Goal: Information Seeking & Learning: Understand process/instructions

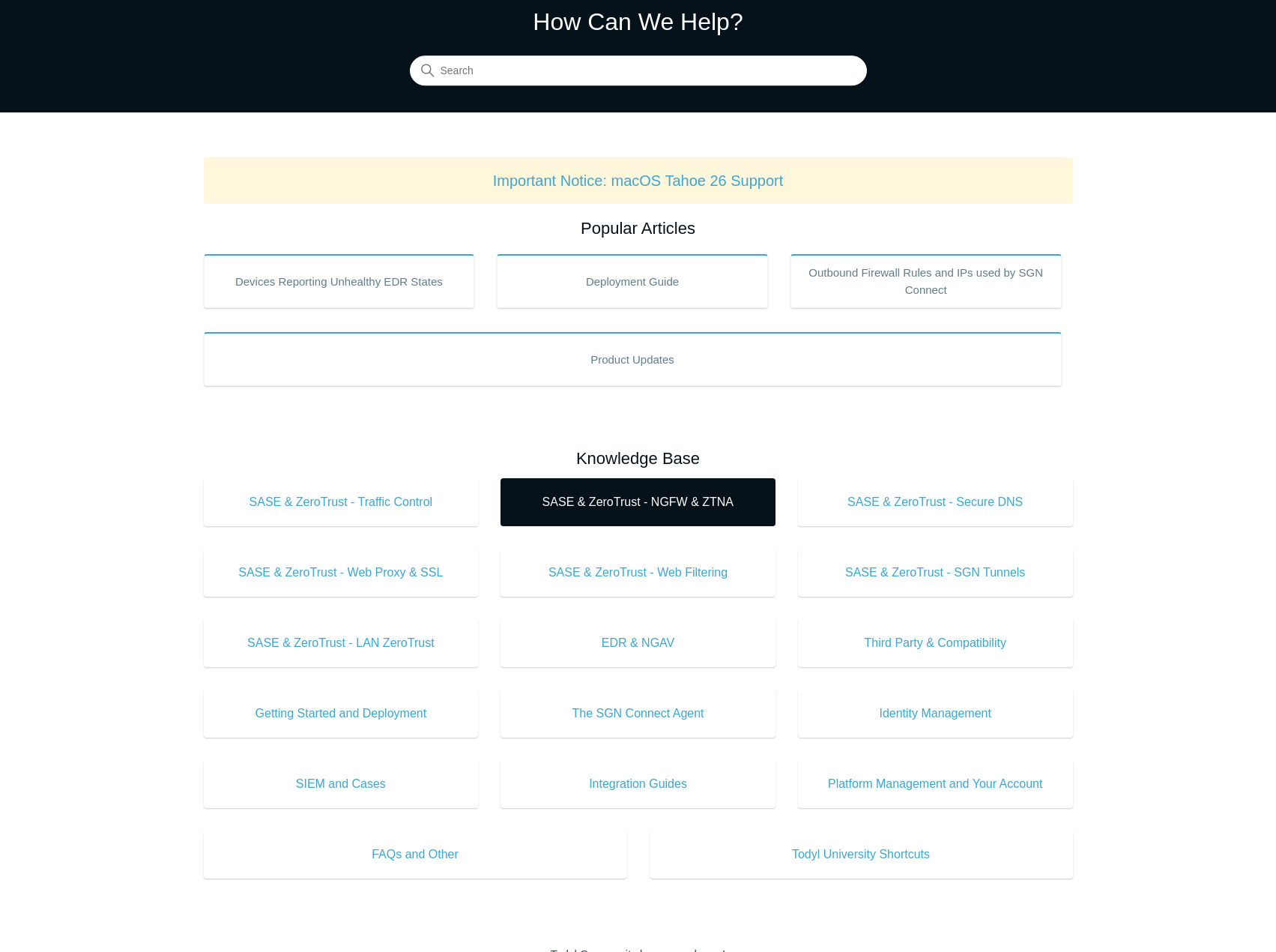
scroll to position [75, 0]
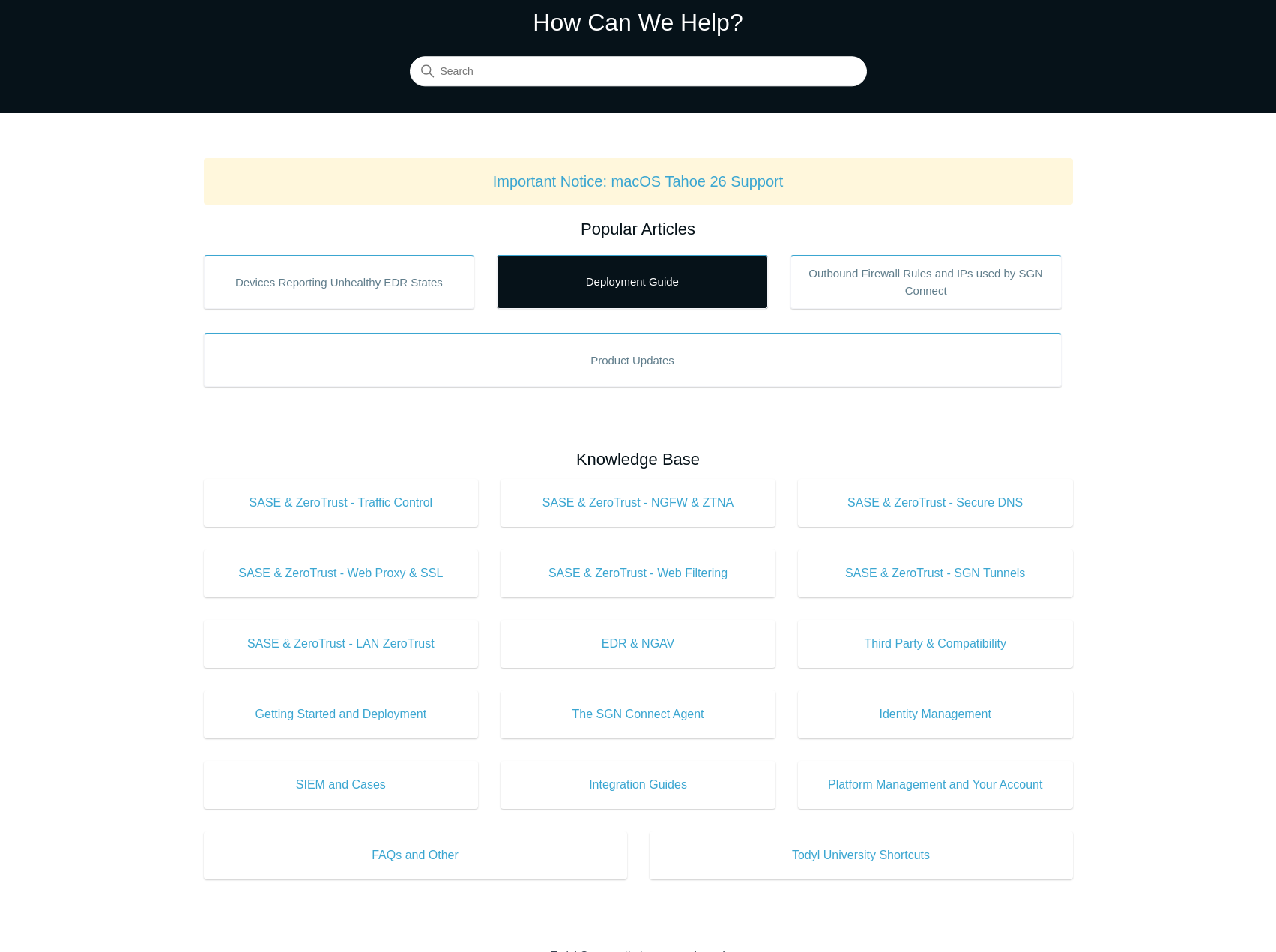
click at [662, 290] on link "Deployment Guide" at bounding box center [632, 282] width 271 height 54
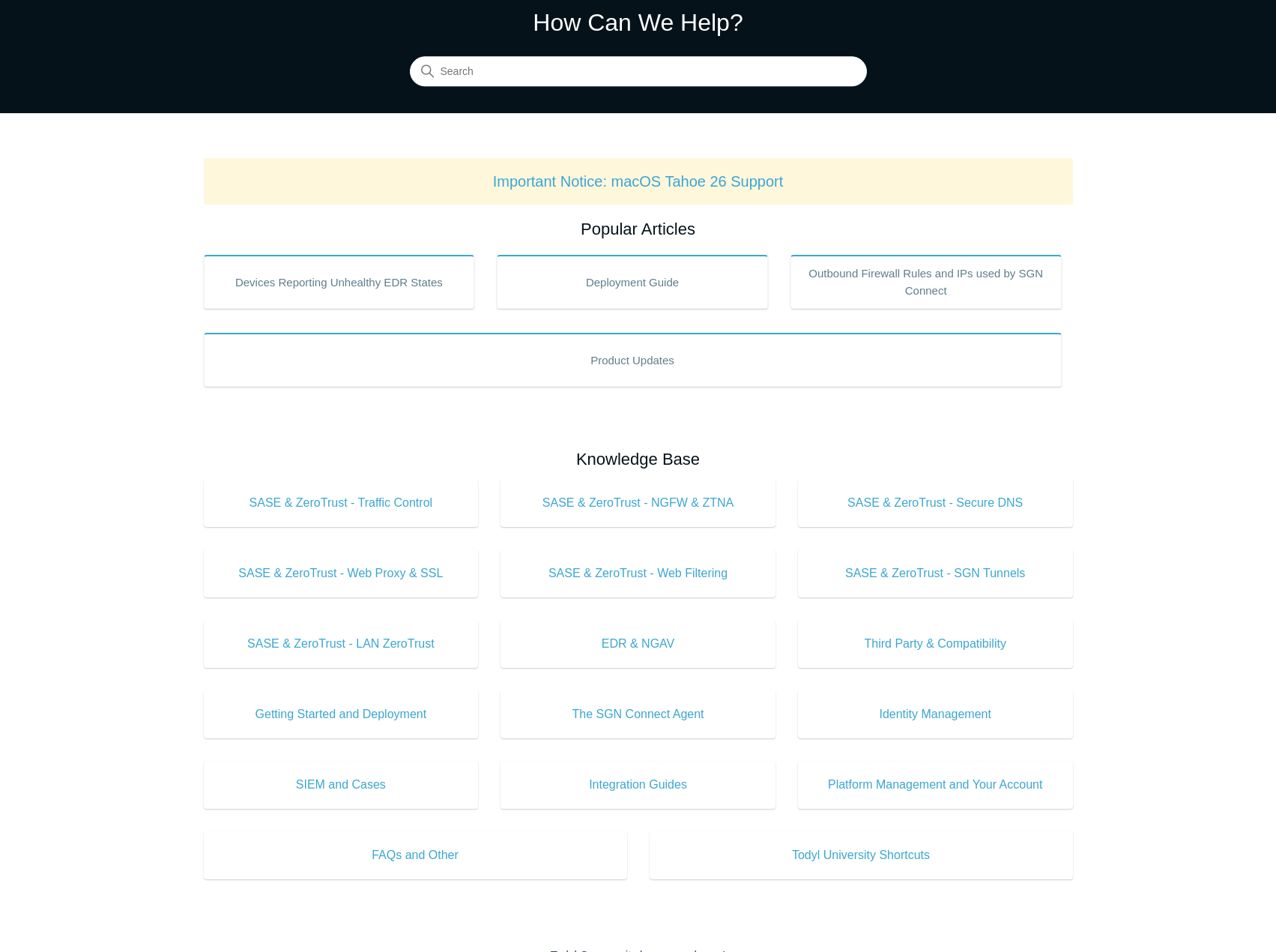
click at [653, 55] on div "How Can We Help? Search" at bounding box center [638, 45] width 458 height 82
click at [687, 185] on link "Important Notice: macOS Tahoe 26 Support" at bounding box center [638, 182] width 290 height 17
click at [537, 80] on input "Search" at bounding box center [638, 71] width 458 height 30
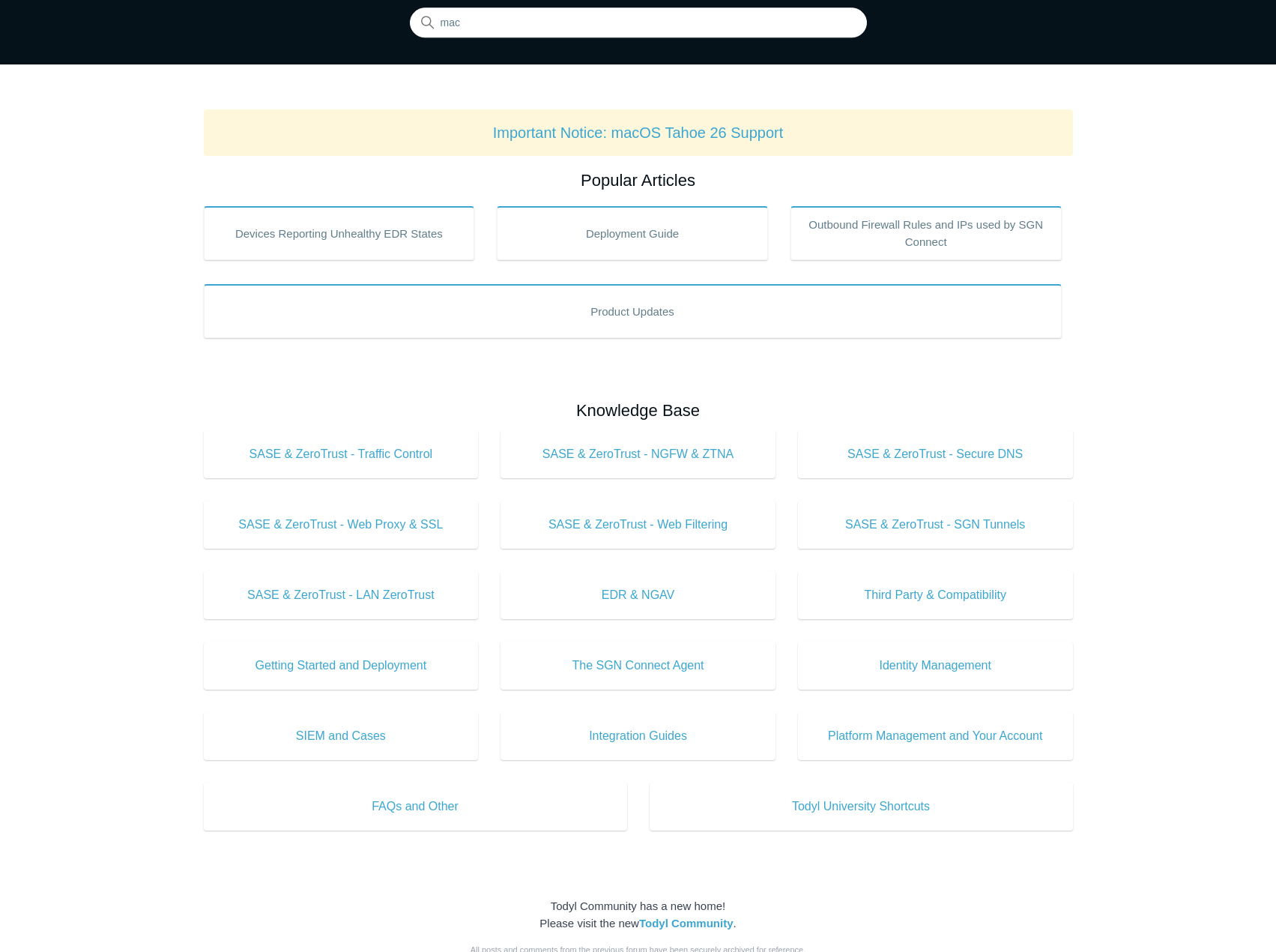
scroll to position [0, 0]
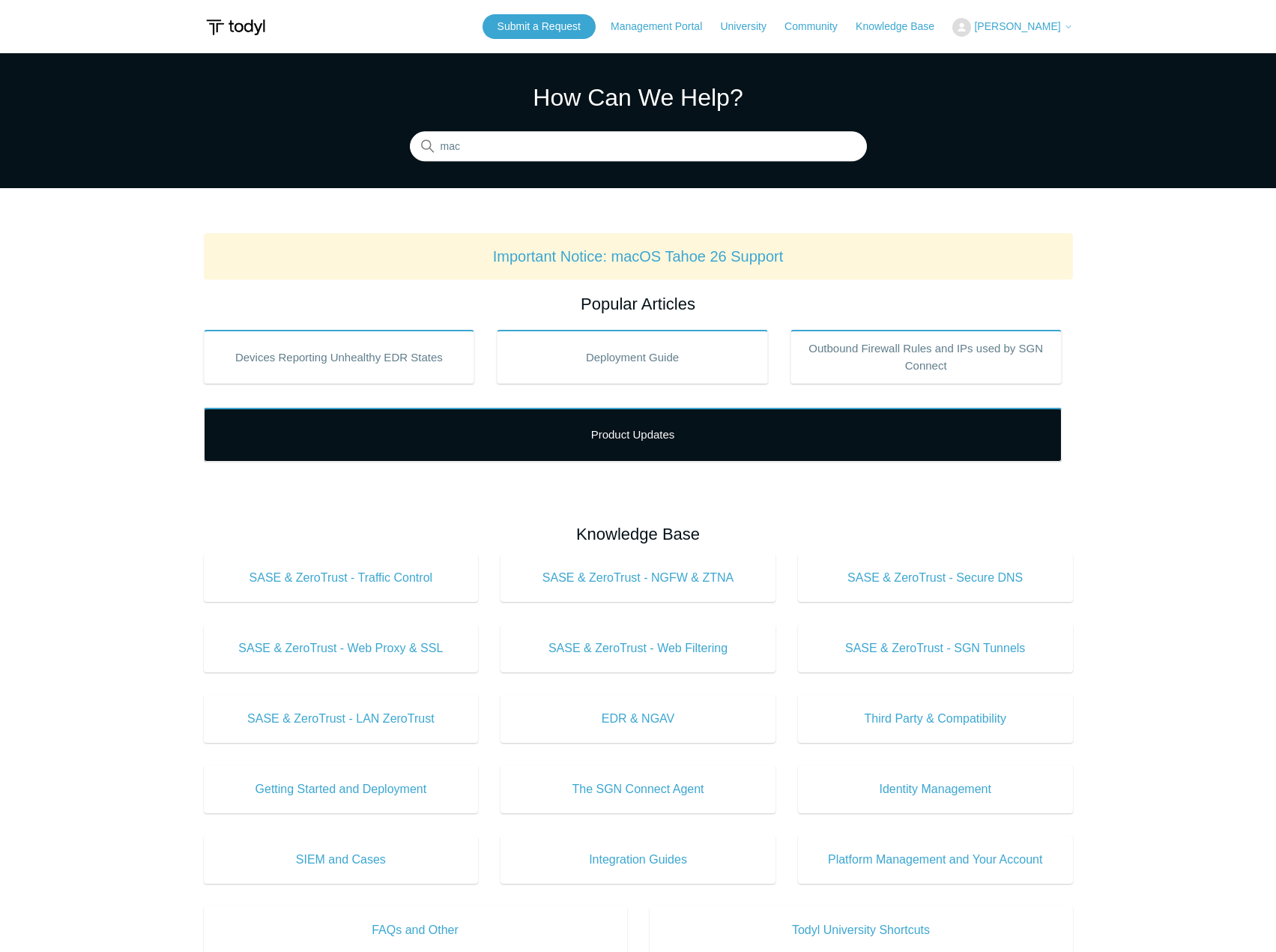
click at [626, 431] on link "Product Updates" at bounding box center [633, 434] width 858 height 54
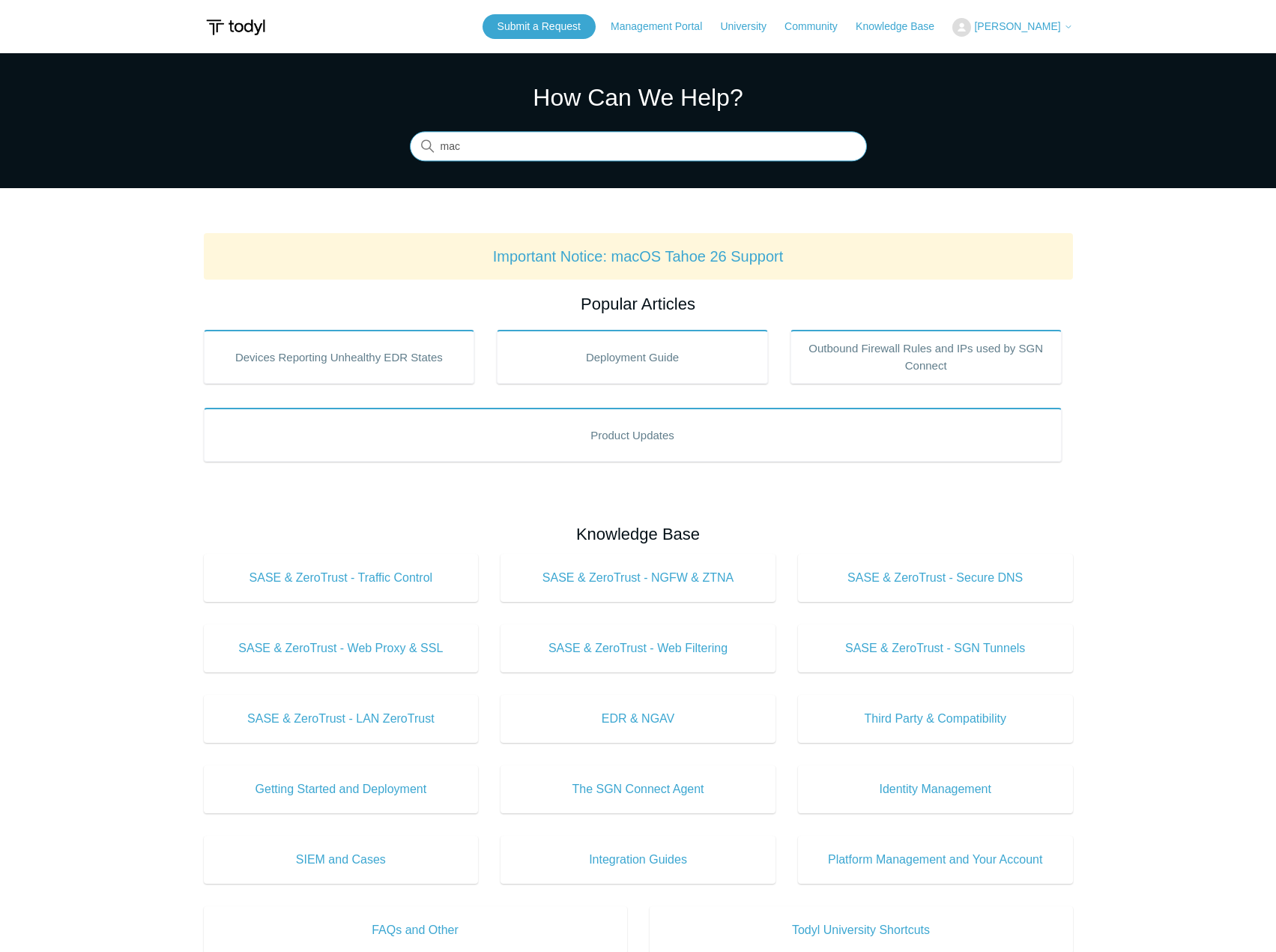
click at [677, 155] on input "mac" at bounding box center [638, 147] width 458 height 30
click at [677, 149] on input "mac" at bounding box center [638, 147] width 458 height 30
type input "m"
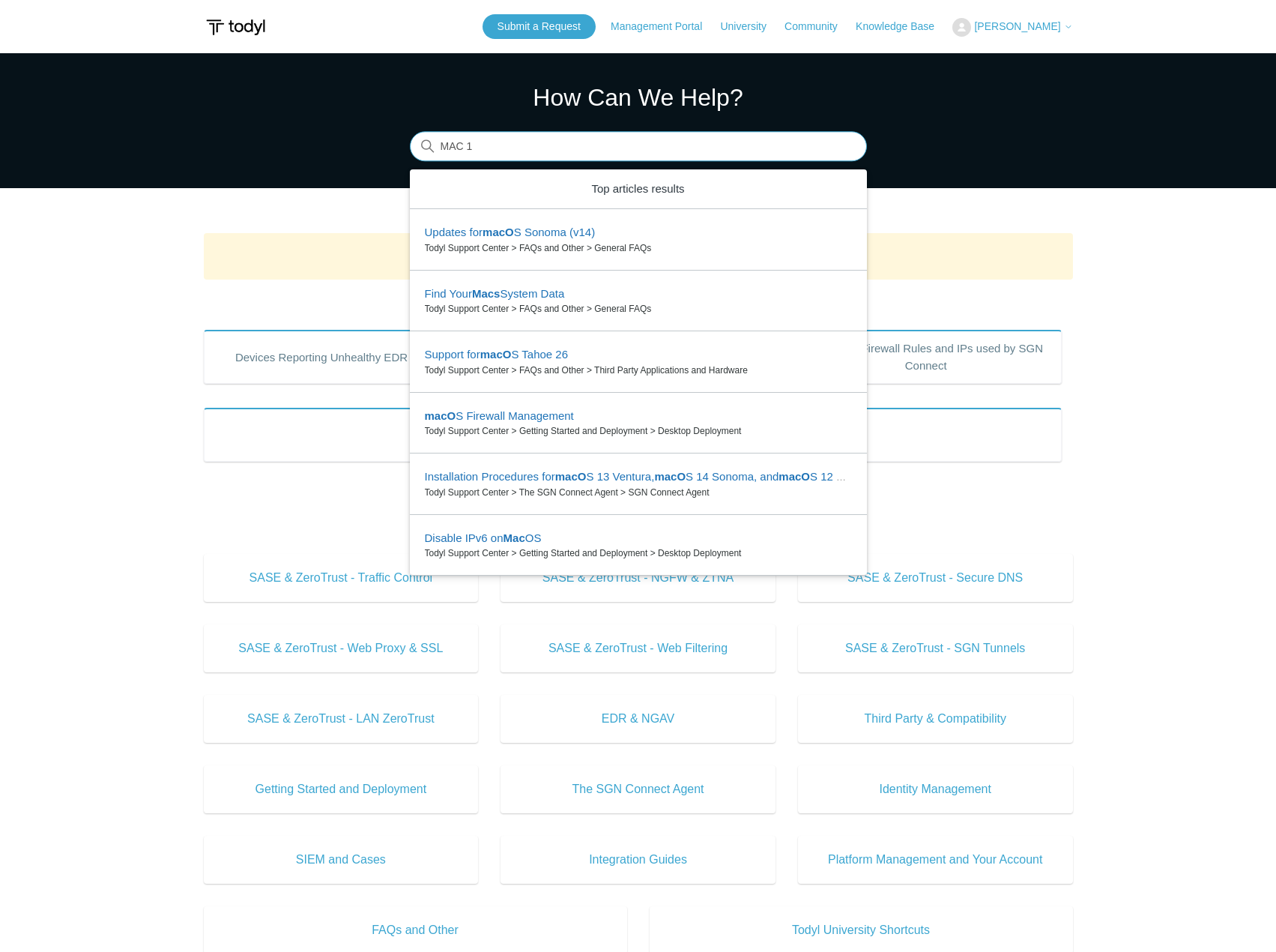
type input "MAC 15"
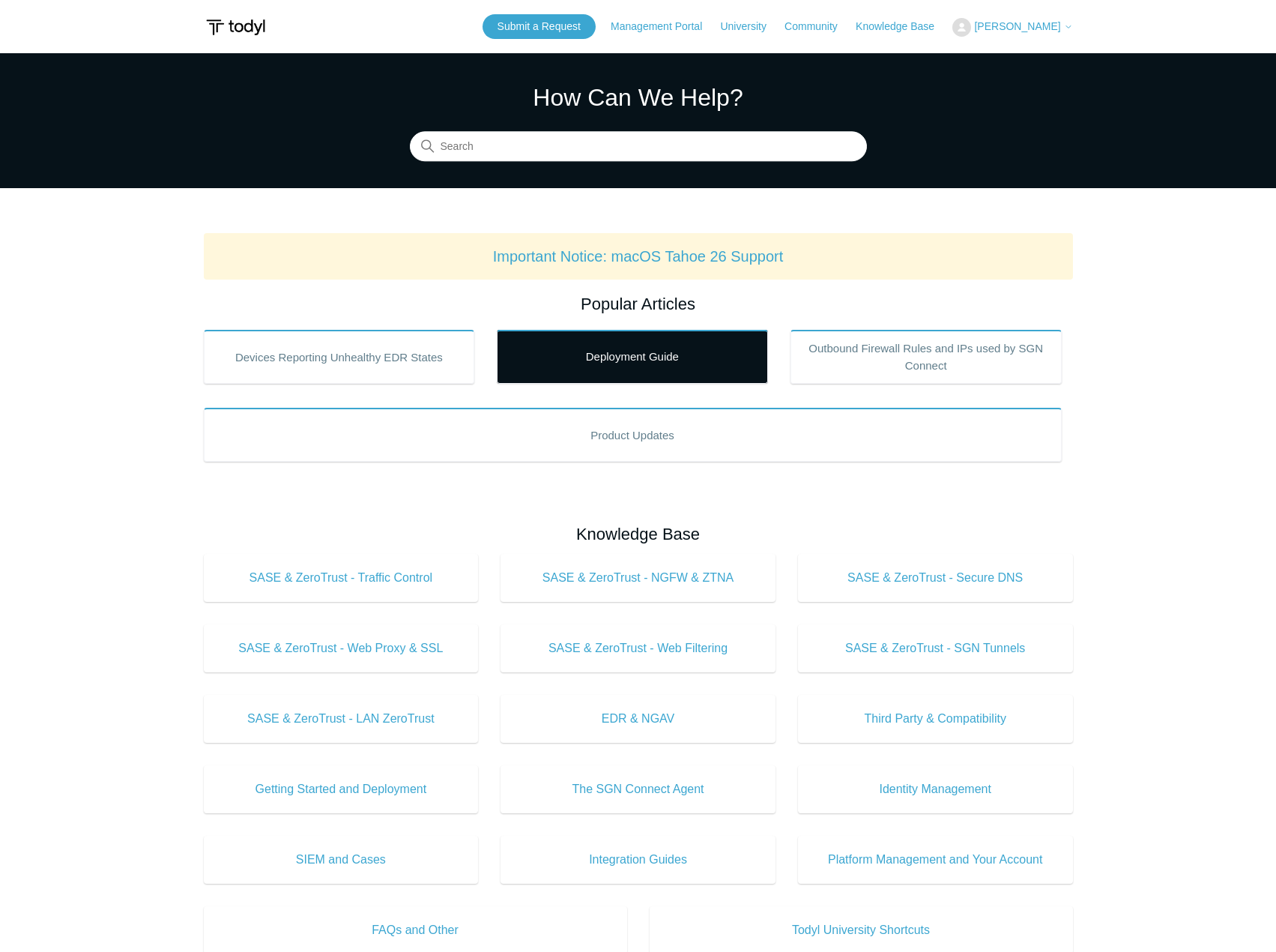
click at [631, 367] on link "Deployment Guide" at bounding box center [632, 356] width 271 height 54
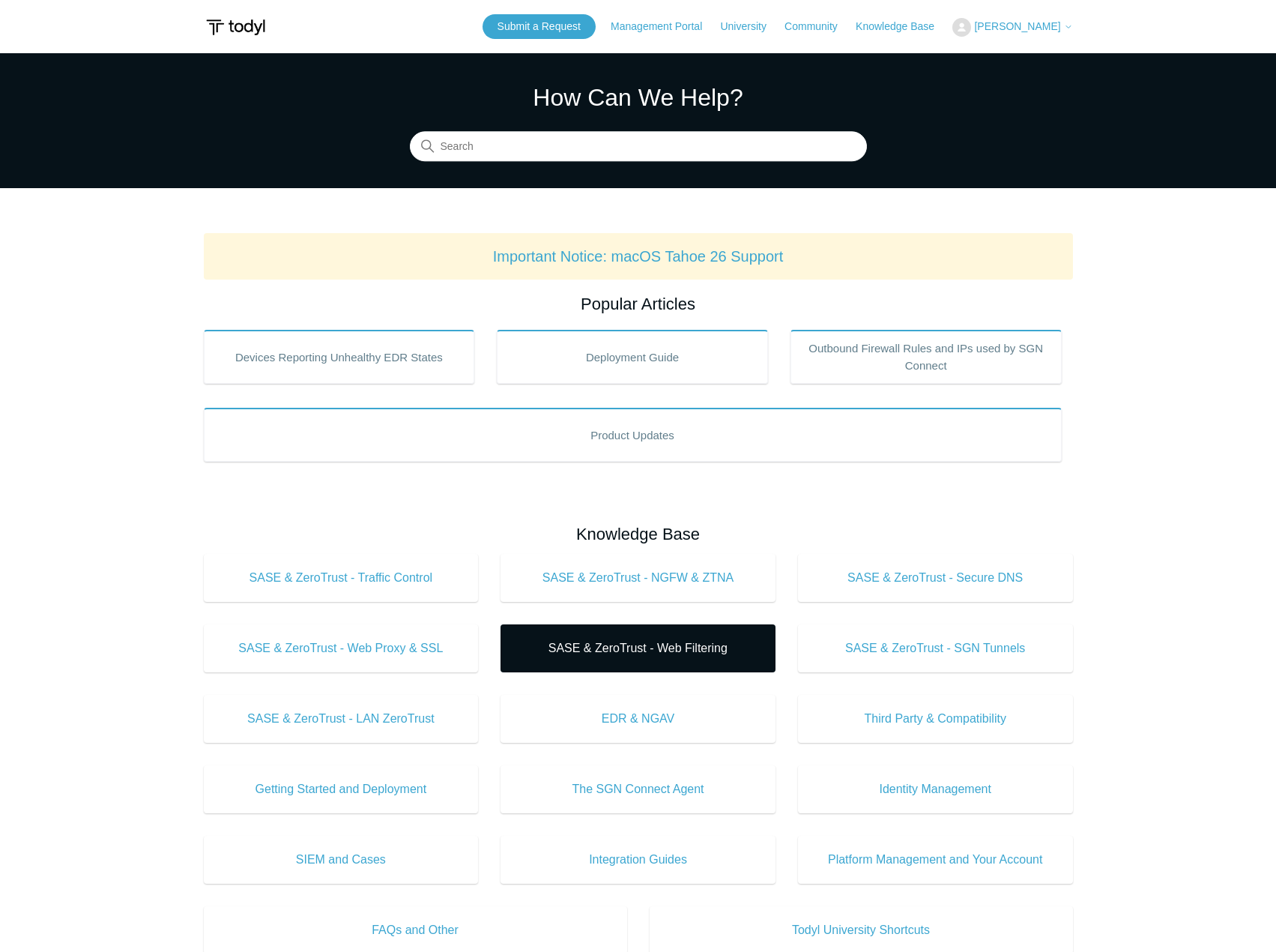
scroll to position [225, 0]
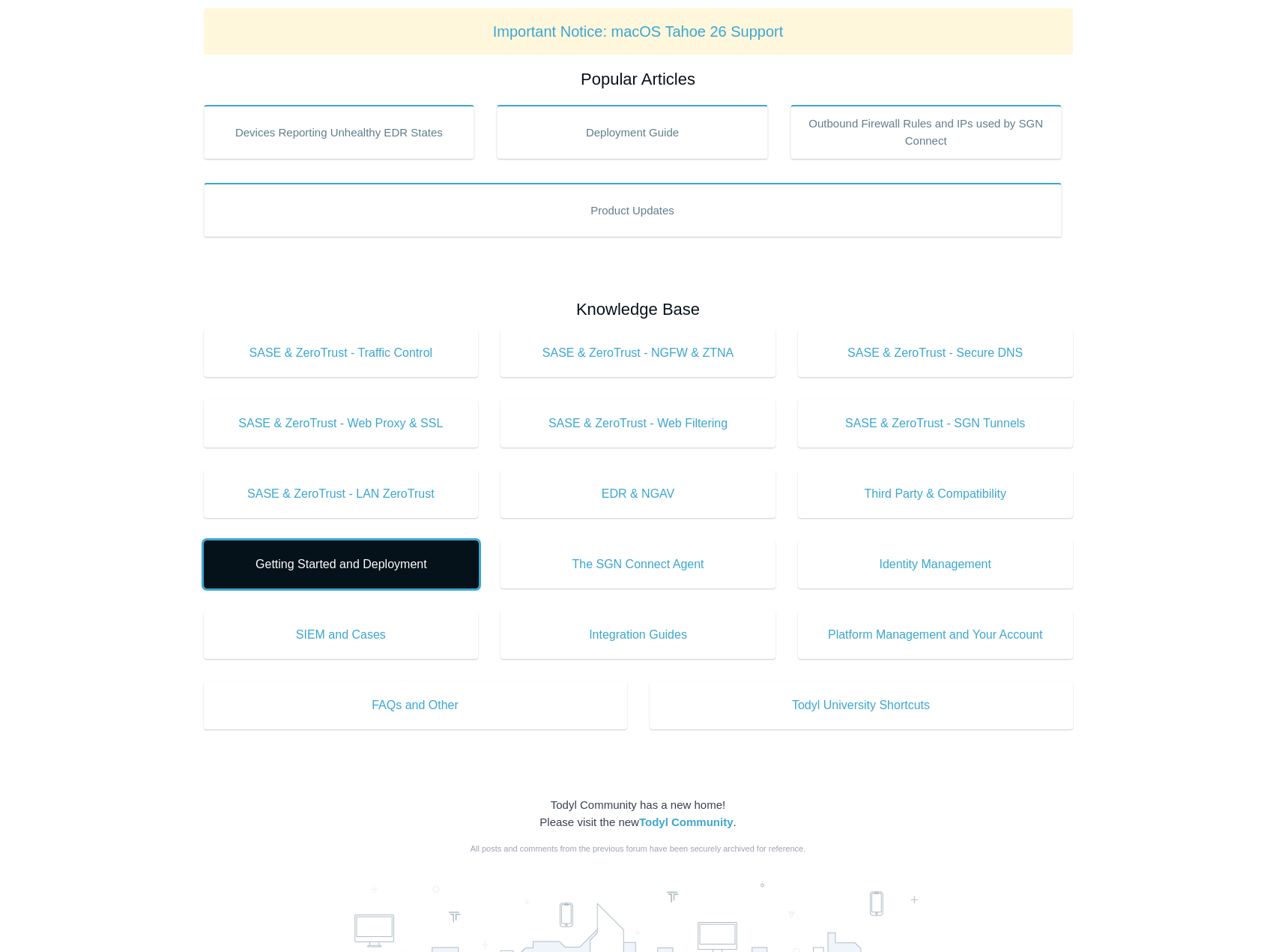
click at [355, 572] on span "Getting Started and Deployment" at bounding box center [342, 563] width 230 height 18
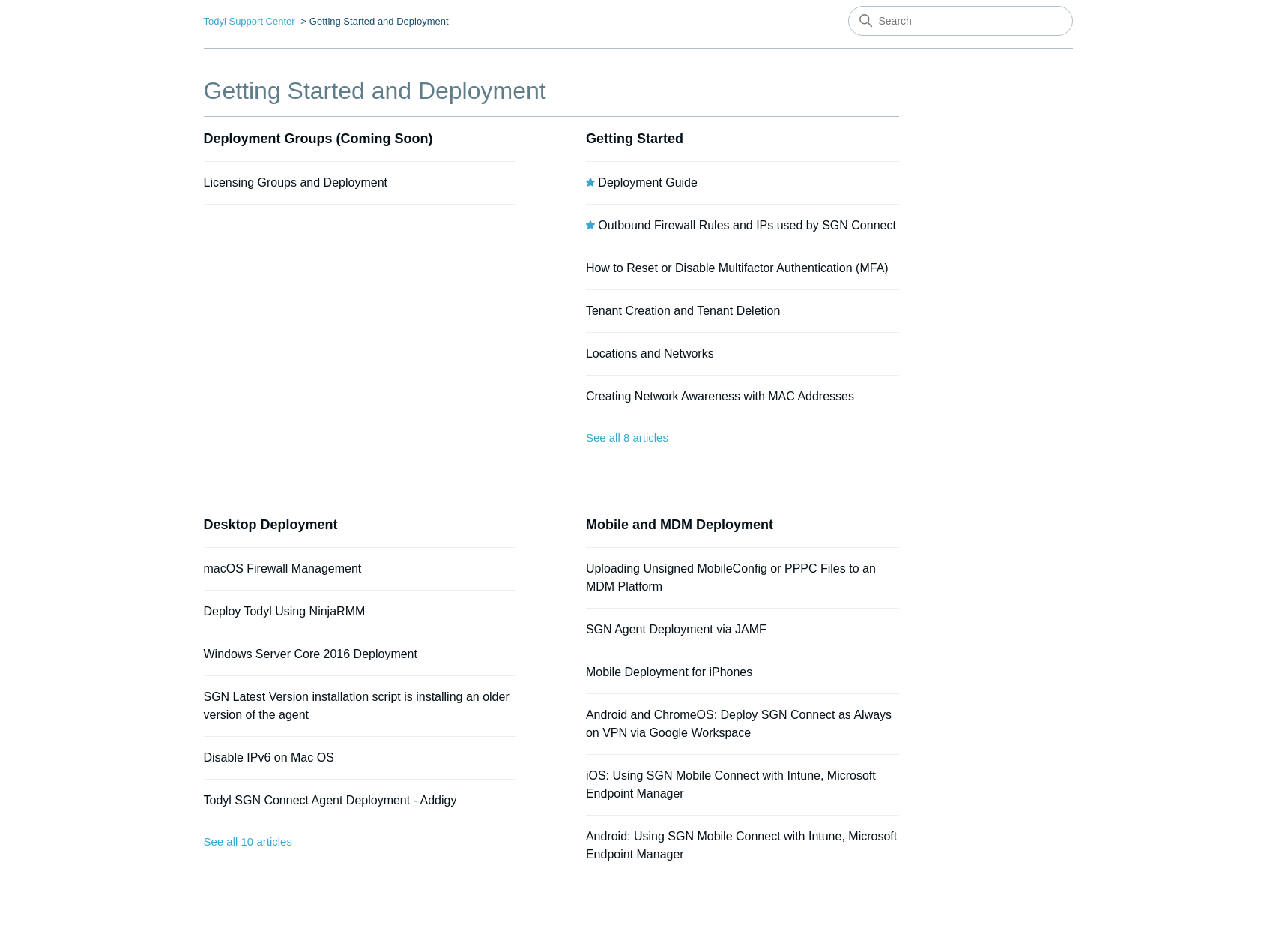
scroll to position [136, 0]
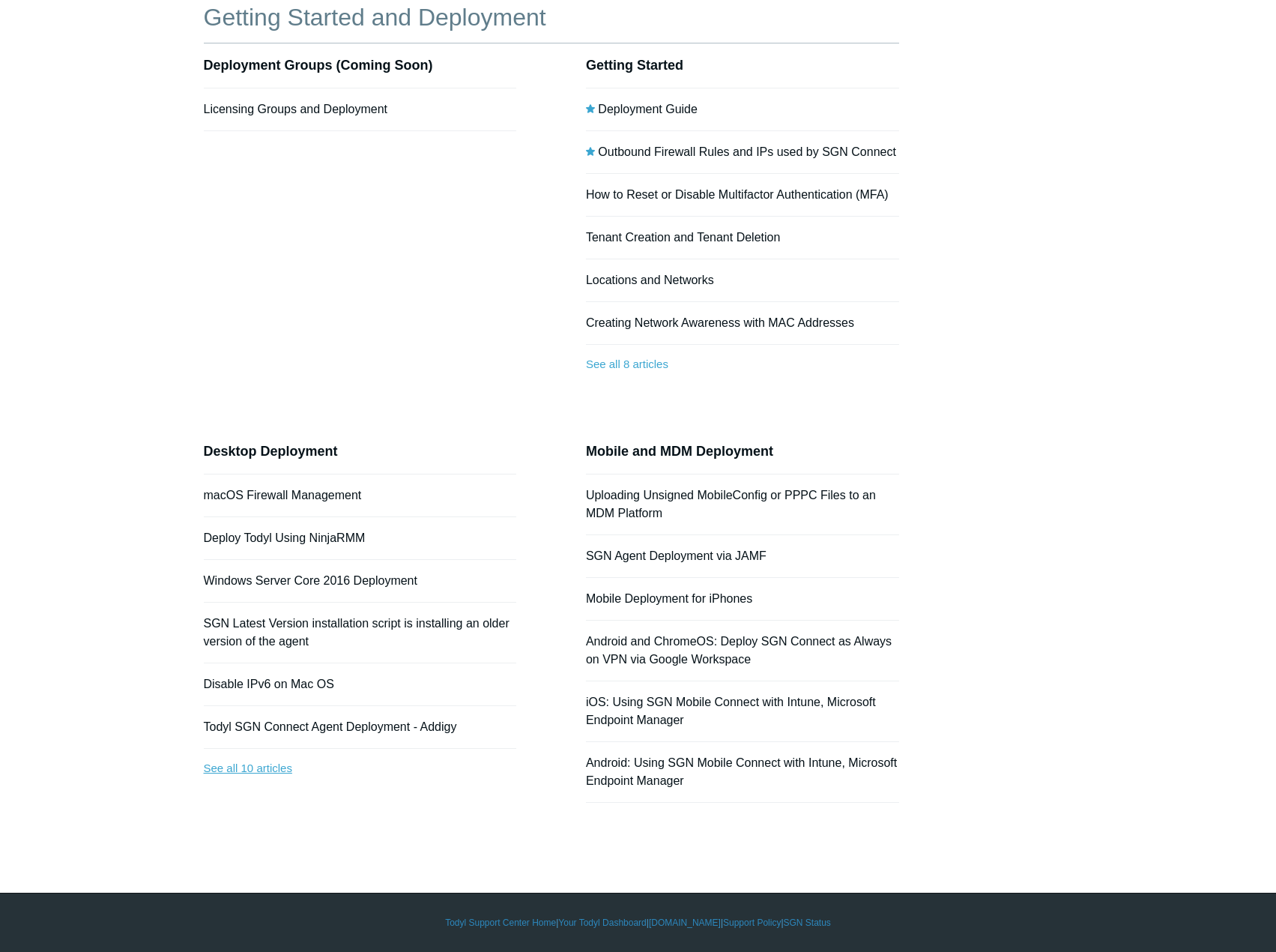
click at [247, 768] on link "See all 10 articles" at bounding box center [361, 768] width 314 height 40
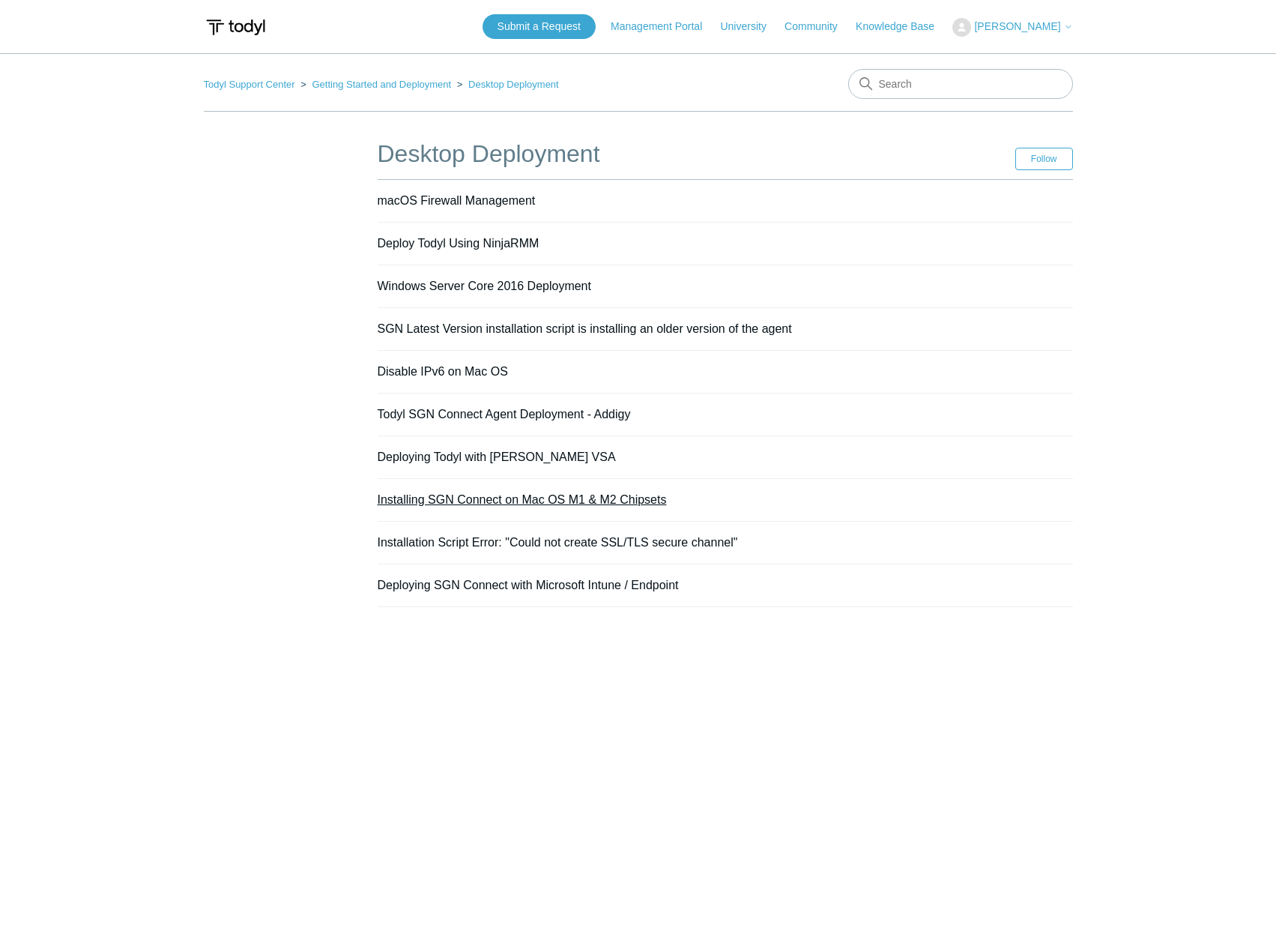
click at [515, 495] on link "Installing SGN Connect on Mac OS M1 & M2 Chipsets" at bounding box center [522, 499] width 290 height 13
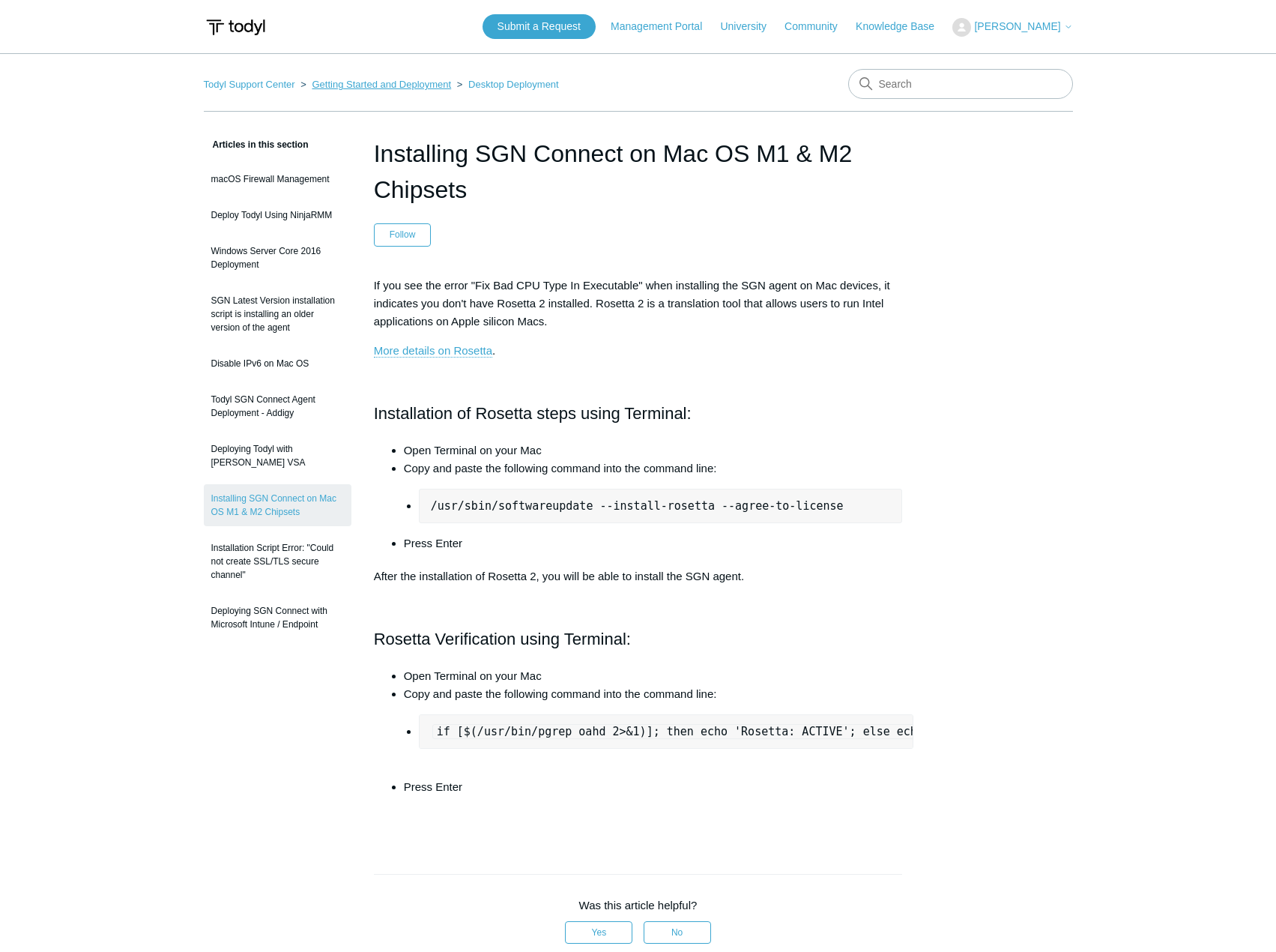
click at [385, 84] on link "Getting Started and Deployment" at bounding box center [381, 84] width 139 height 11
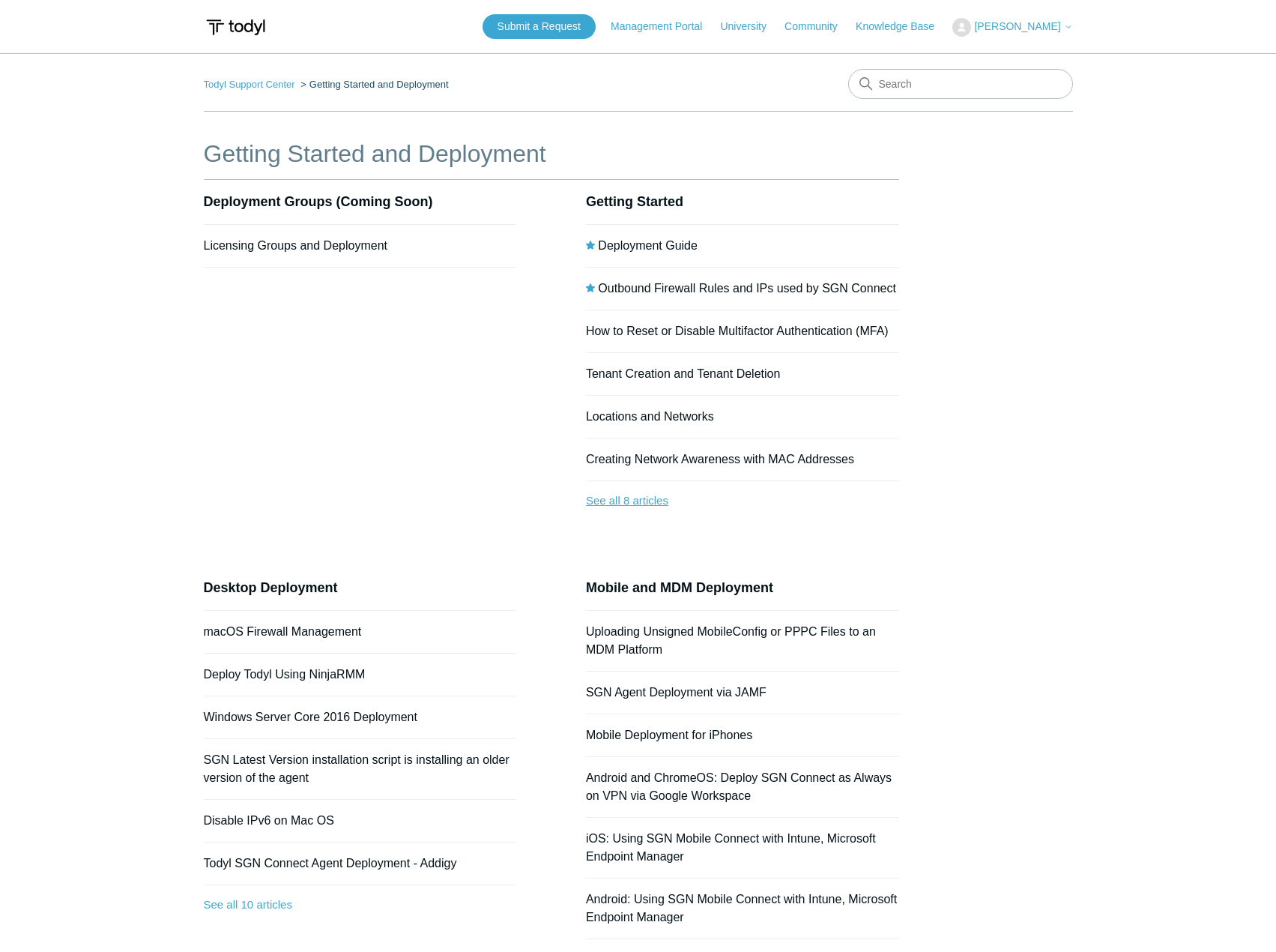
click at [652, 503] on link "See all 8 articles" at bounding box center [743, 501] width 314 height 40
click at [901, 80] on input "Search" at bounding box center [960, 84] width 225 height 30
type input "mac"
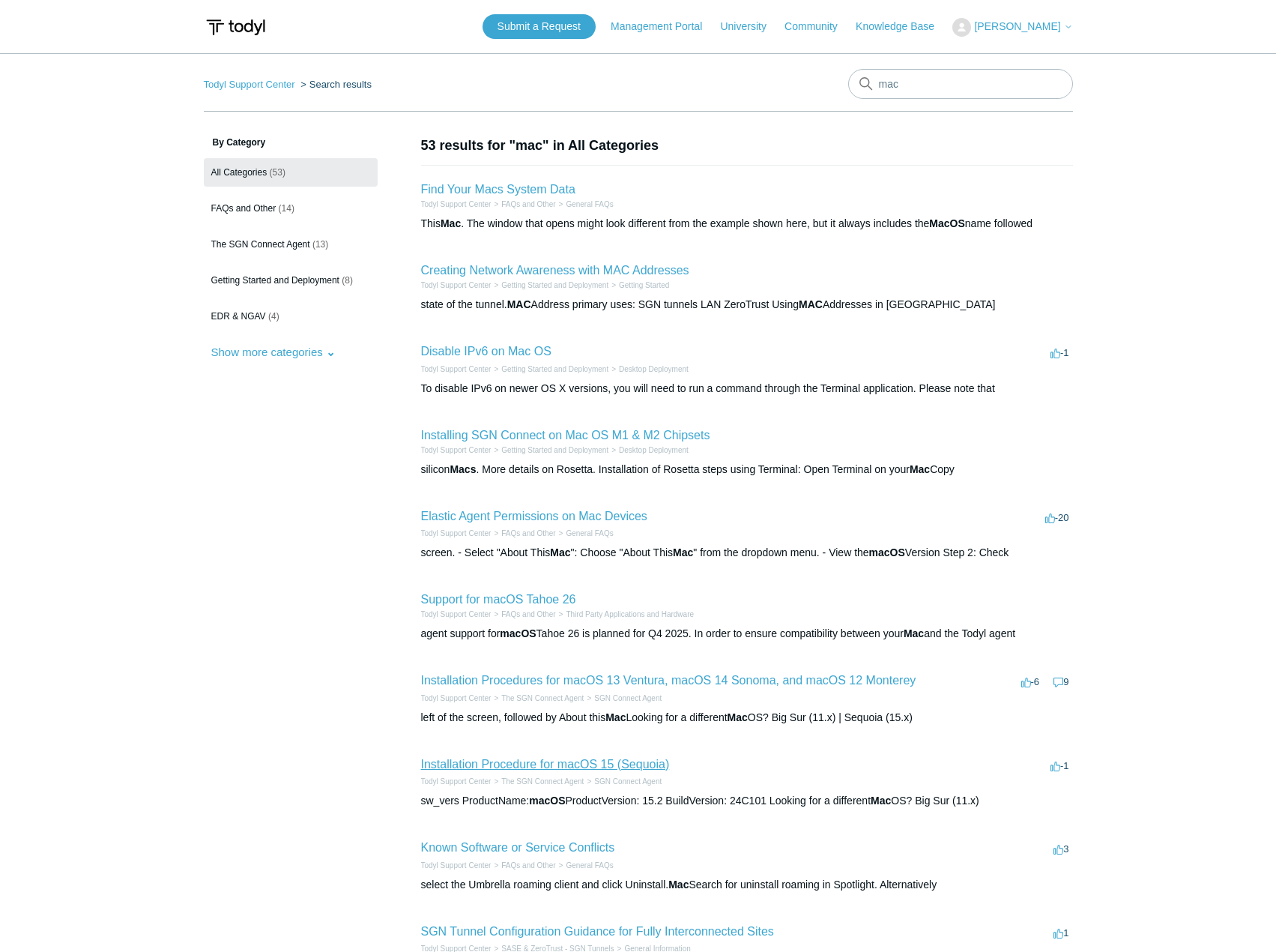
click at [583, 766] on link "Installation Procedure for macOS 15 (Sequoia)" at bounding box center [546, 765] width 249 height 13
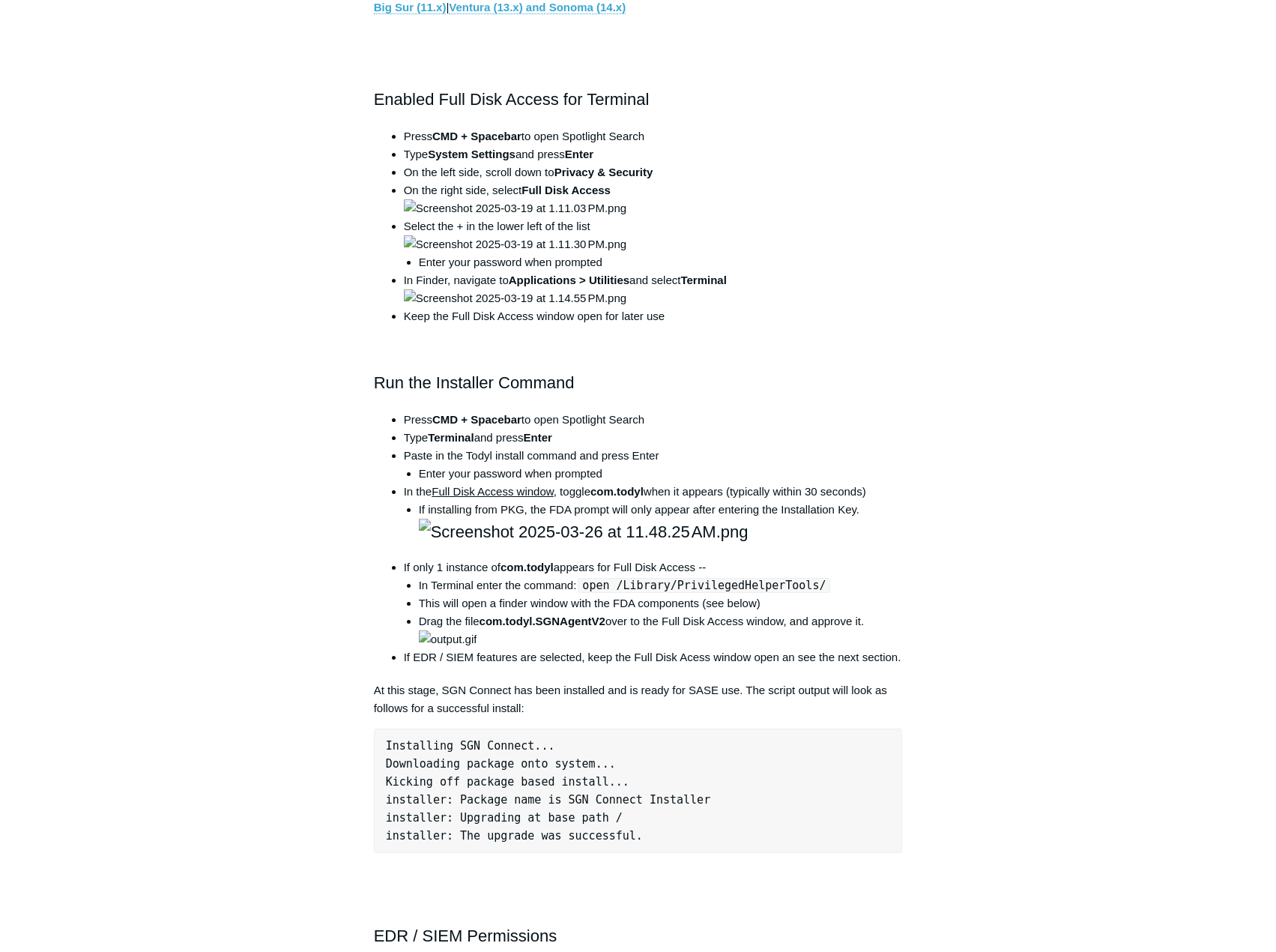
scroll to position [899, 0]
